Goal: Transaction & Acquisition: Book appointment/travel/reservation

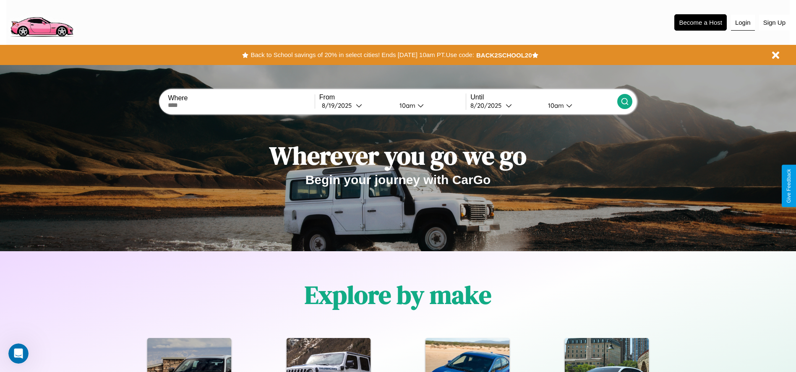
click at [743, 22] on button "Login" at bounding box center [743, 23] width 24 height 16
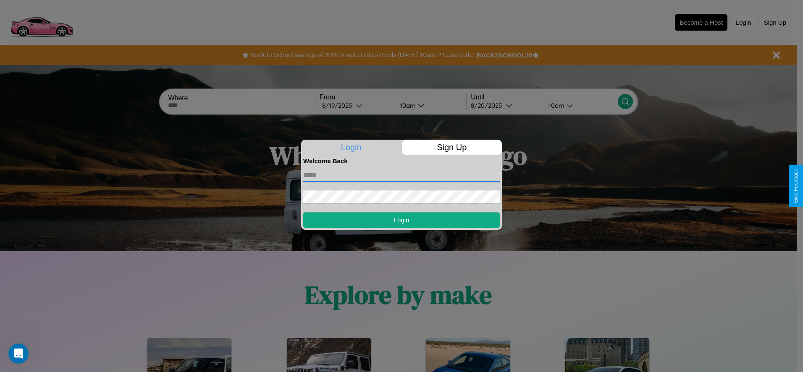
click at [401, 175] on input "text" at bounding box center [401, 175] width 196 height 13
type input "**********"
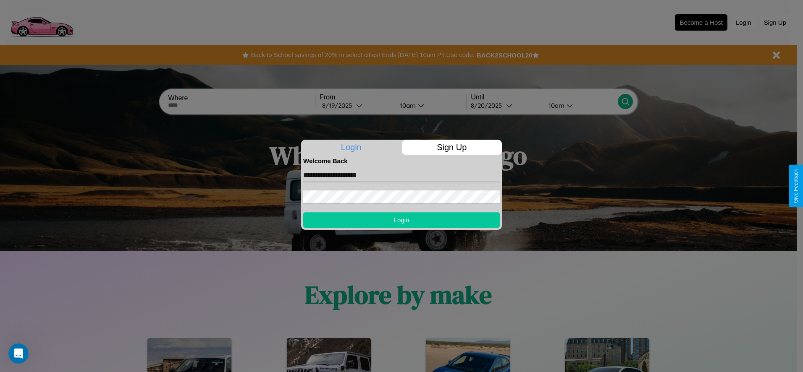
click at [401, 220] on button "Login" at bounding box center [401, 220] width 196 height 16
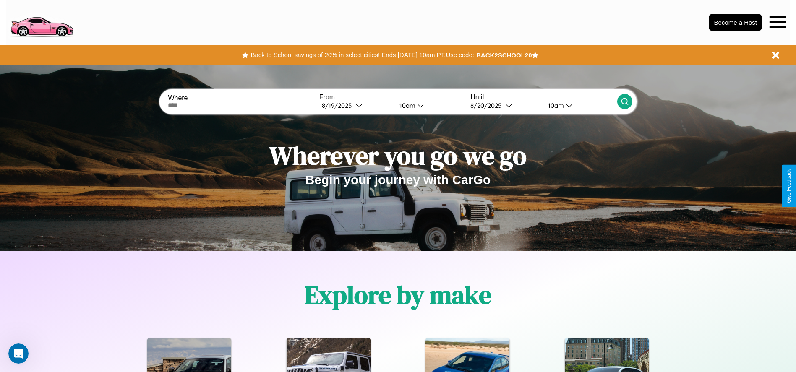
scroll to position [174, 0]
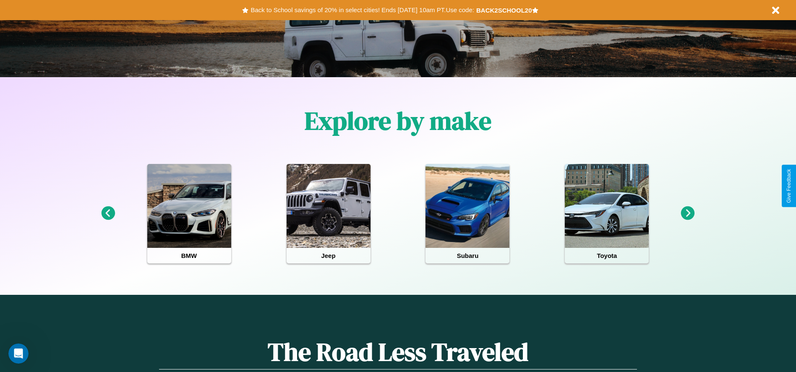
click at [688, 214] on icon at bounding box center [688, 214] width 14 height 14
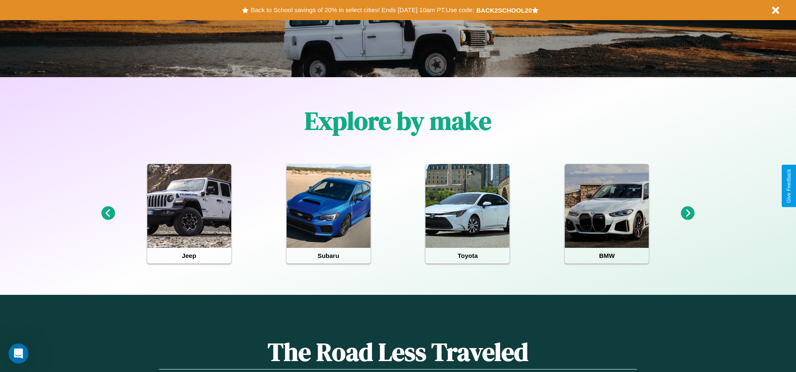
click at [108, 214] on icon at bounding box center [108, 214] width 14 height 14
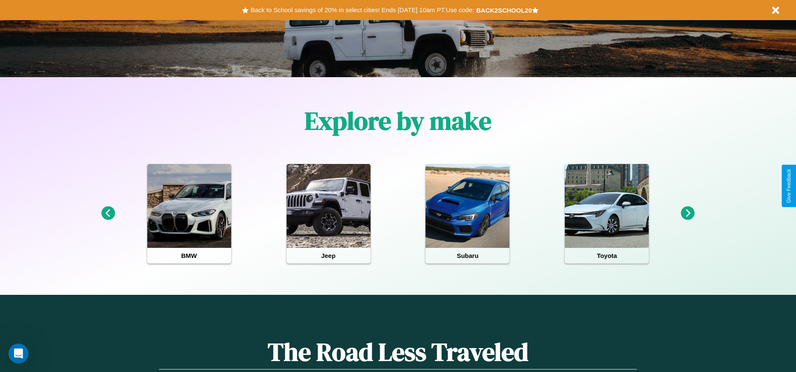
click at [688, 214] on icon at bounding box center [688, 214] width 14 height 14
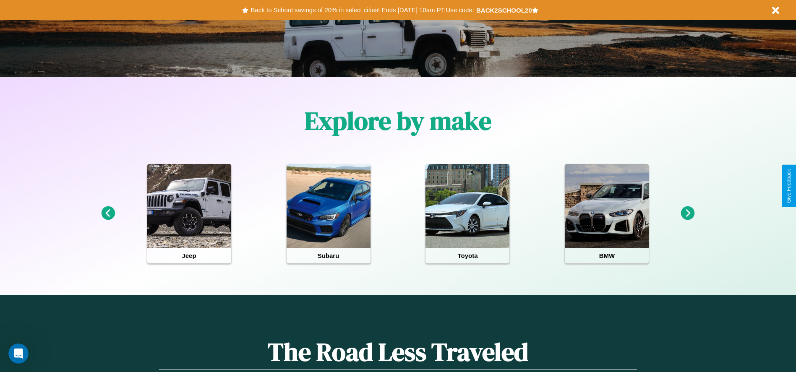
click at [688, 214] on icon at bounding box center [688, 214] width 14 height 14
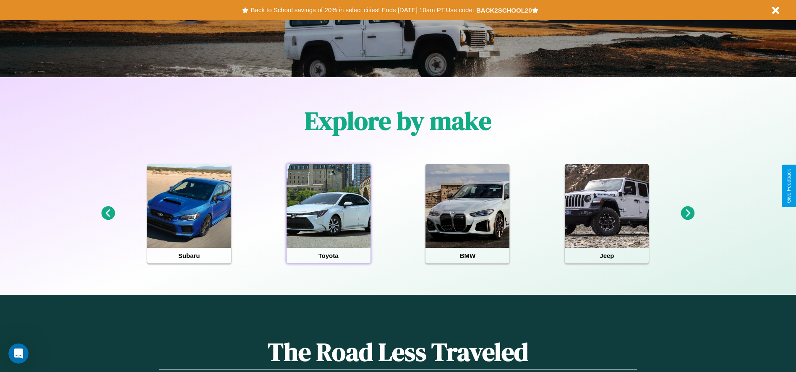
click at [328, 214] on div at bounding box center [329, 206] width 84 height 84
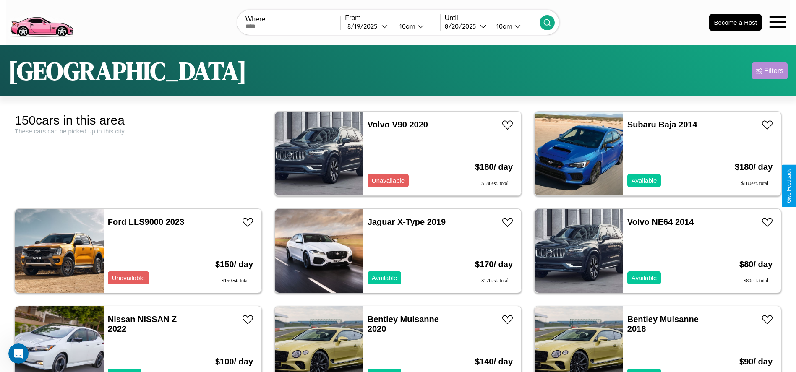
click at [770, 71] on div "Filters" at bounding box center [773, 71] width 19 height 8
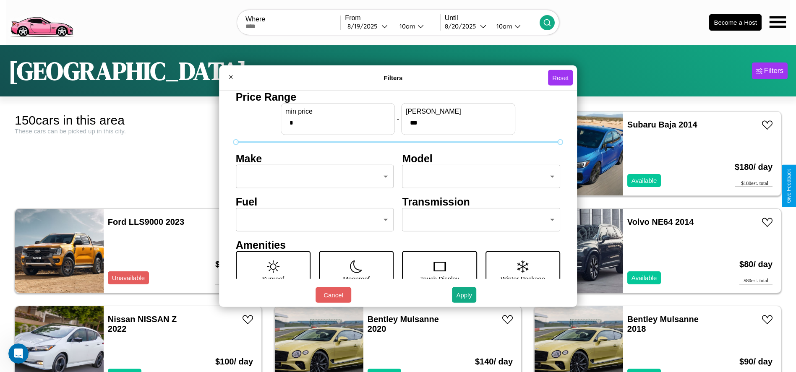
click at [312, 177] on body "CarGo Where From [DATE] 10am Until [DATE] 10am Become a Host [GEOGRAPHIC_DATA] …" at bounding box center [398, 212] width 796 height 424
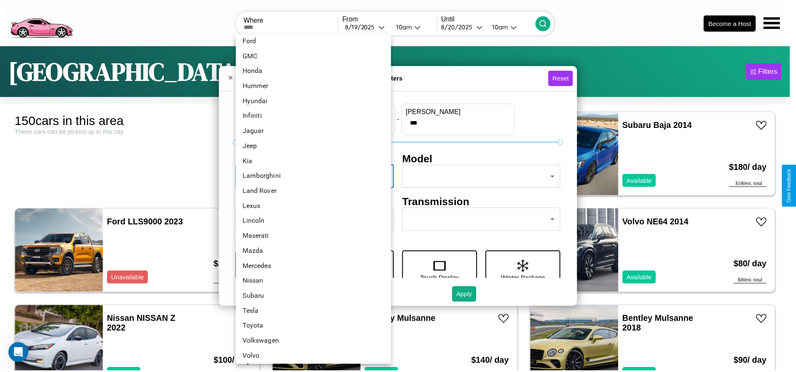
scroll to position [219, 0]
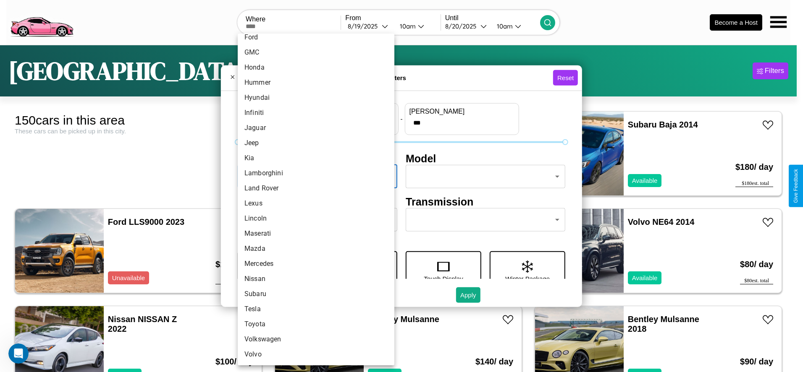
click at [313, 204] on li "Lexus" at bounding box center [316, 203] width 157 height 15
type input "*****"
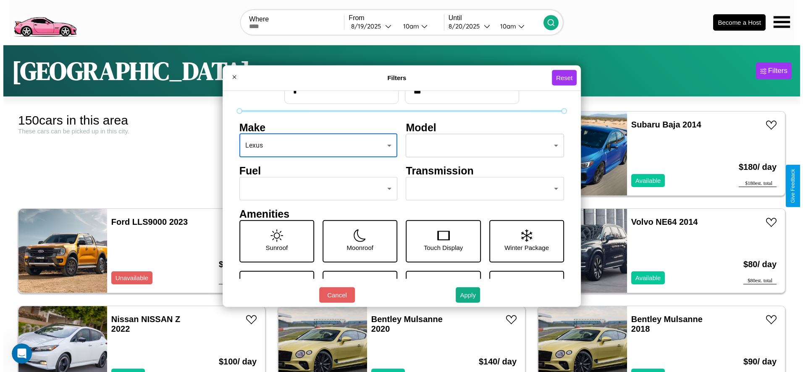
scroll to position [35, 0]
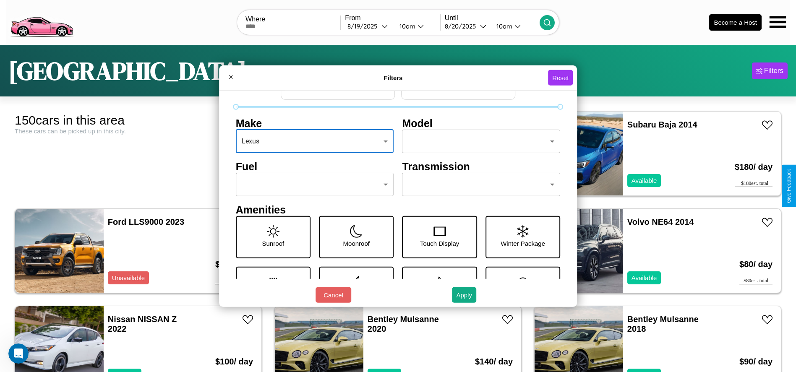
click at [312, 185] on body "CarGo Where From [DATE] 10am Until [DATE] 10am Become a Host [GEOGRAPHIC_DATA] …" at bounding box center [398, 212] width 796 height 424
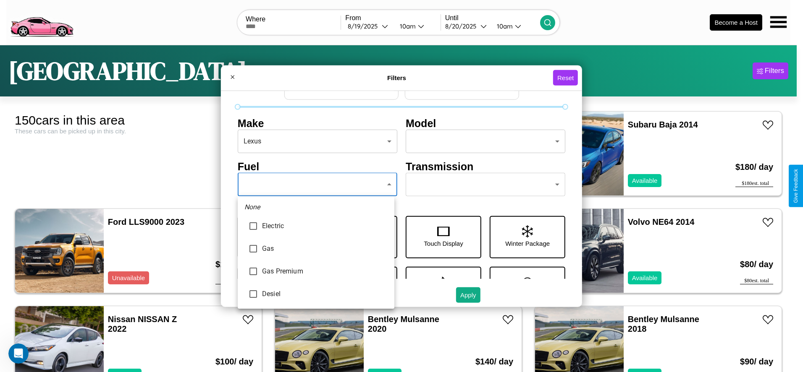
type input "***"
click at [316, 185] on div at bounding box center [401, 186] width 803 height 372
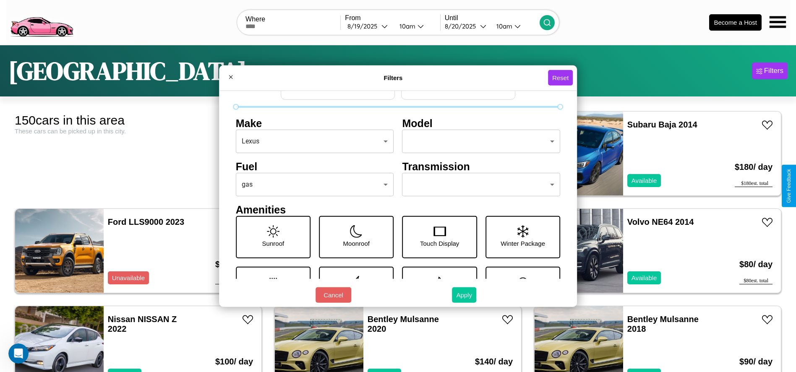
click at [465, 295] on button "Apply" at bounding box center [464, 296] width 24 height 16
